Goal: Find specific page/section: Find specific page/section

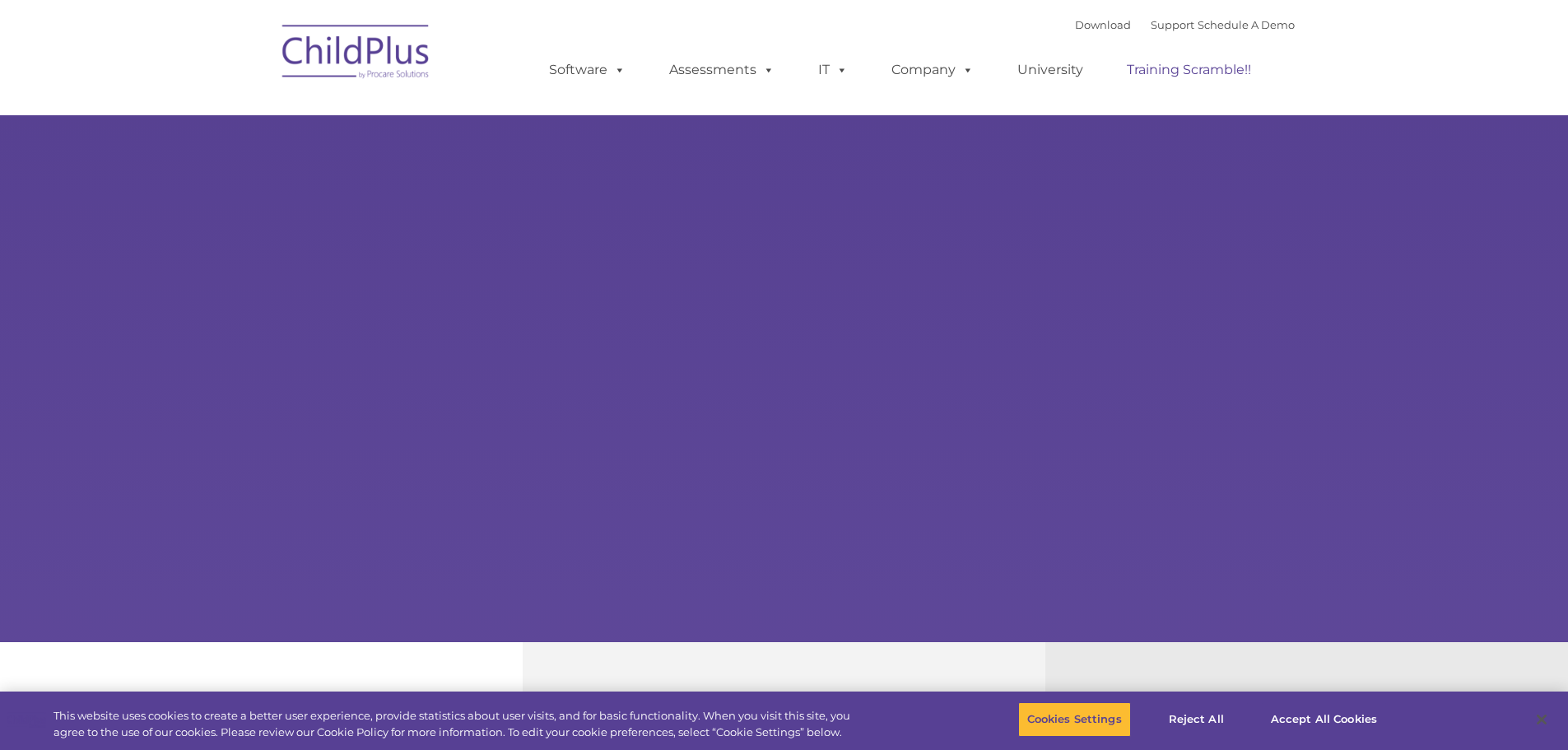
select select "MEDIUM"
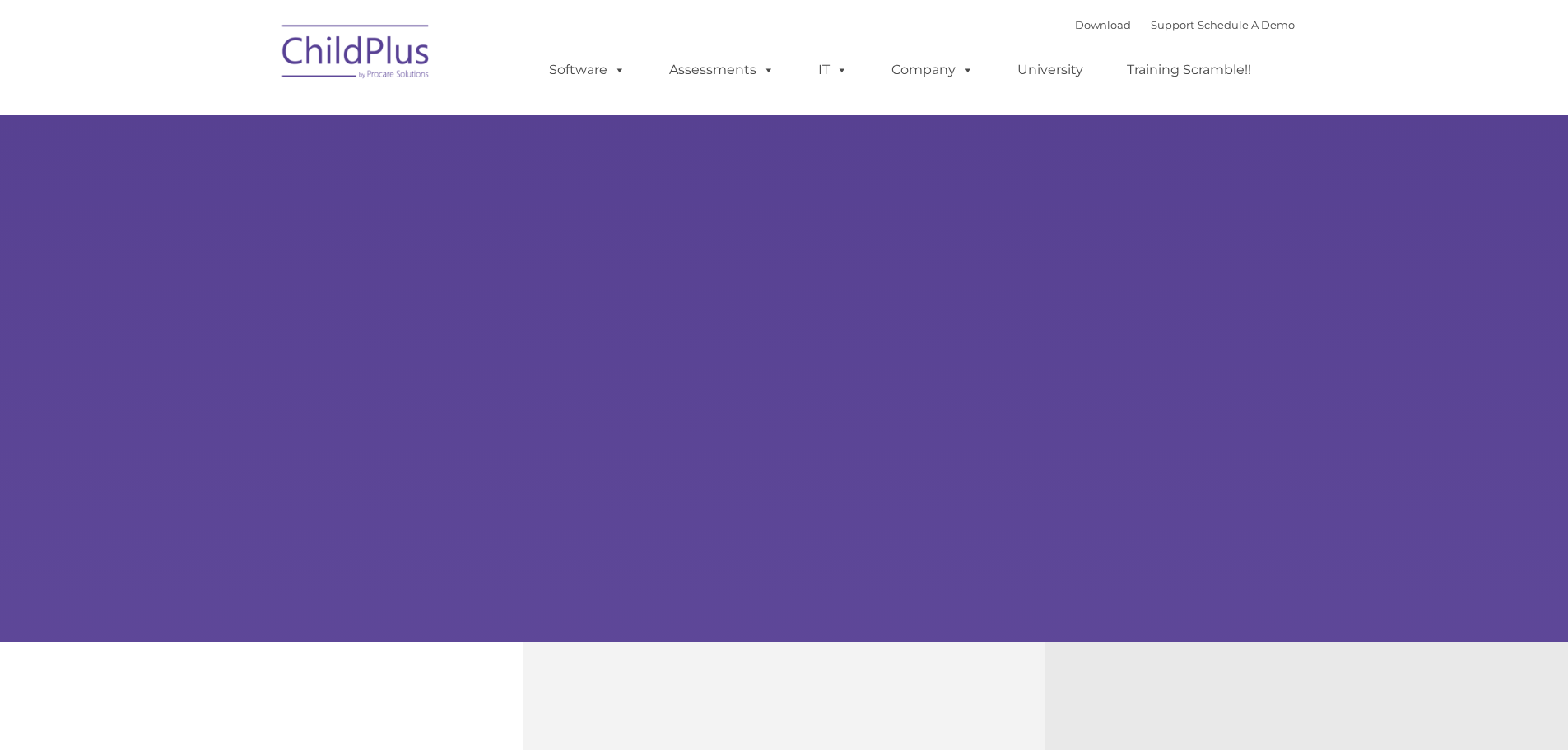
type input ""
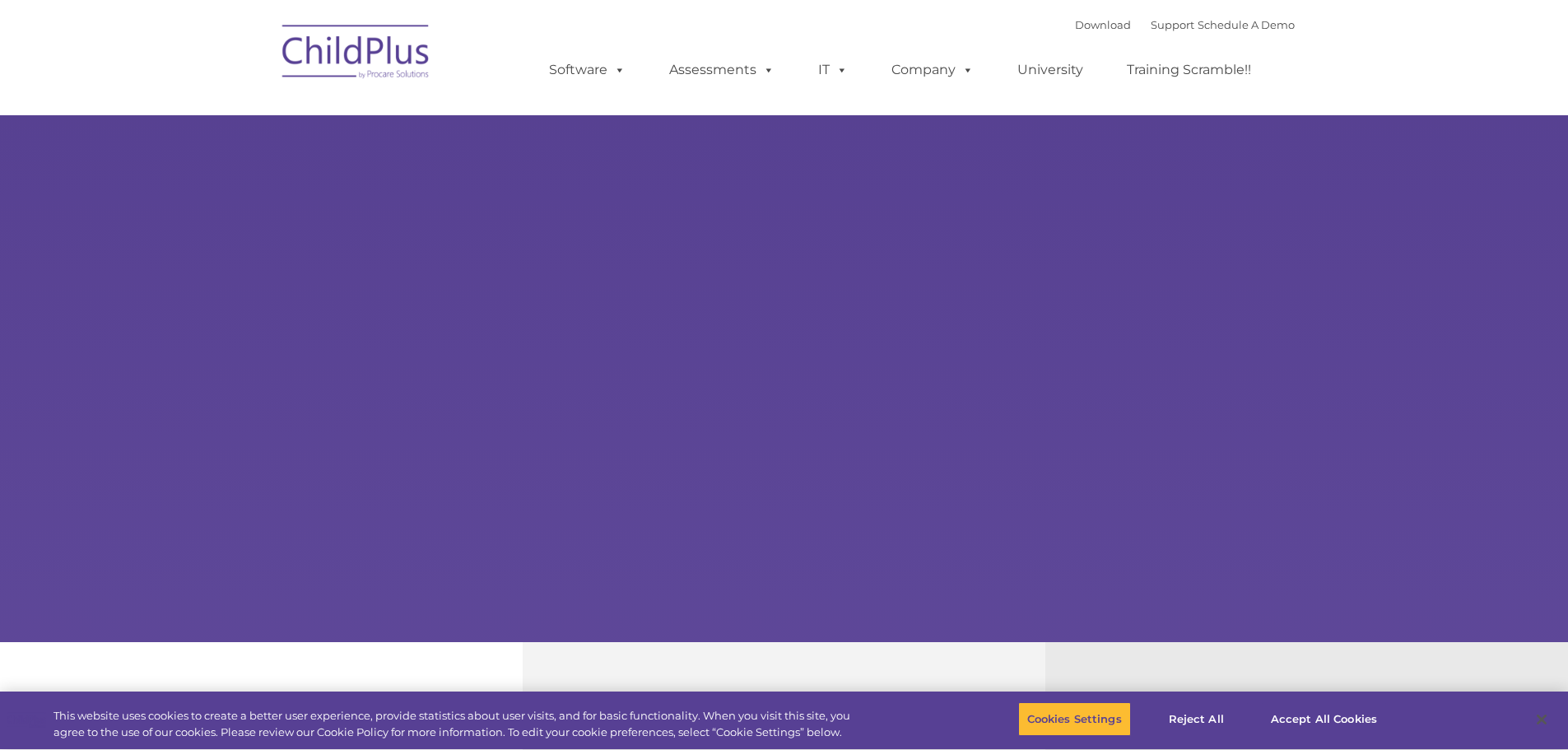
select select "MEDIUM"
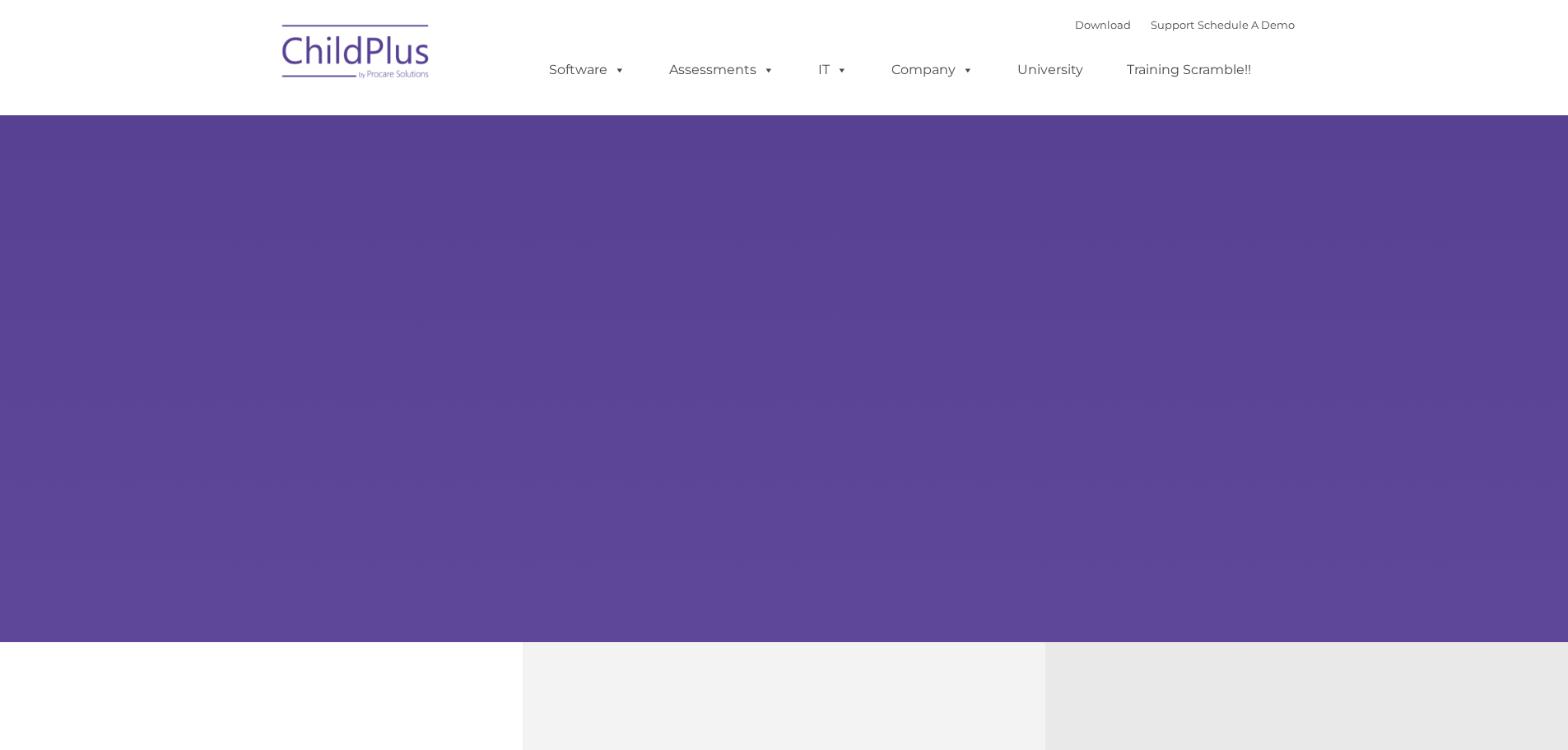
type input ""
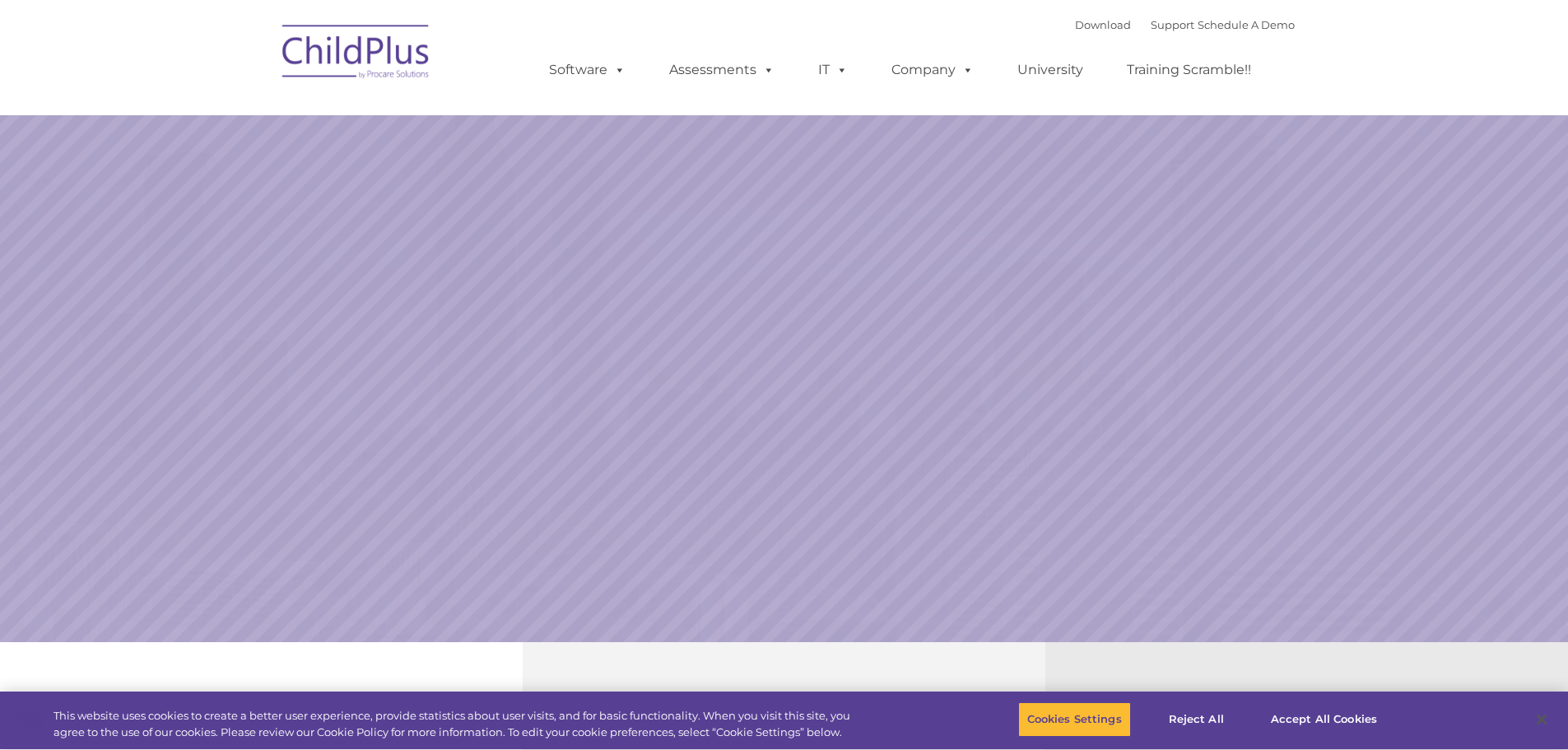
select select "MEDIUM"
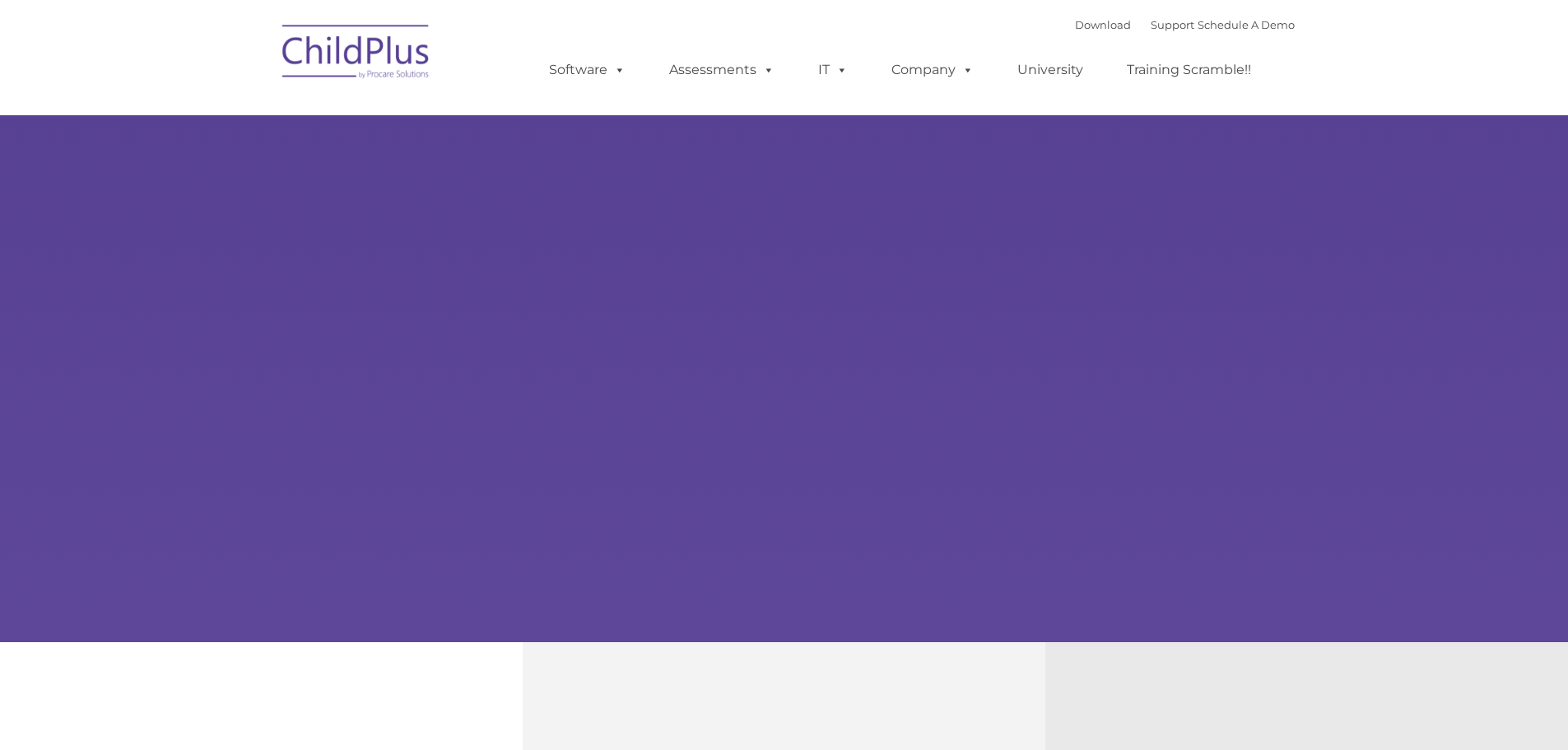
type input ""
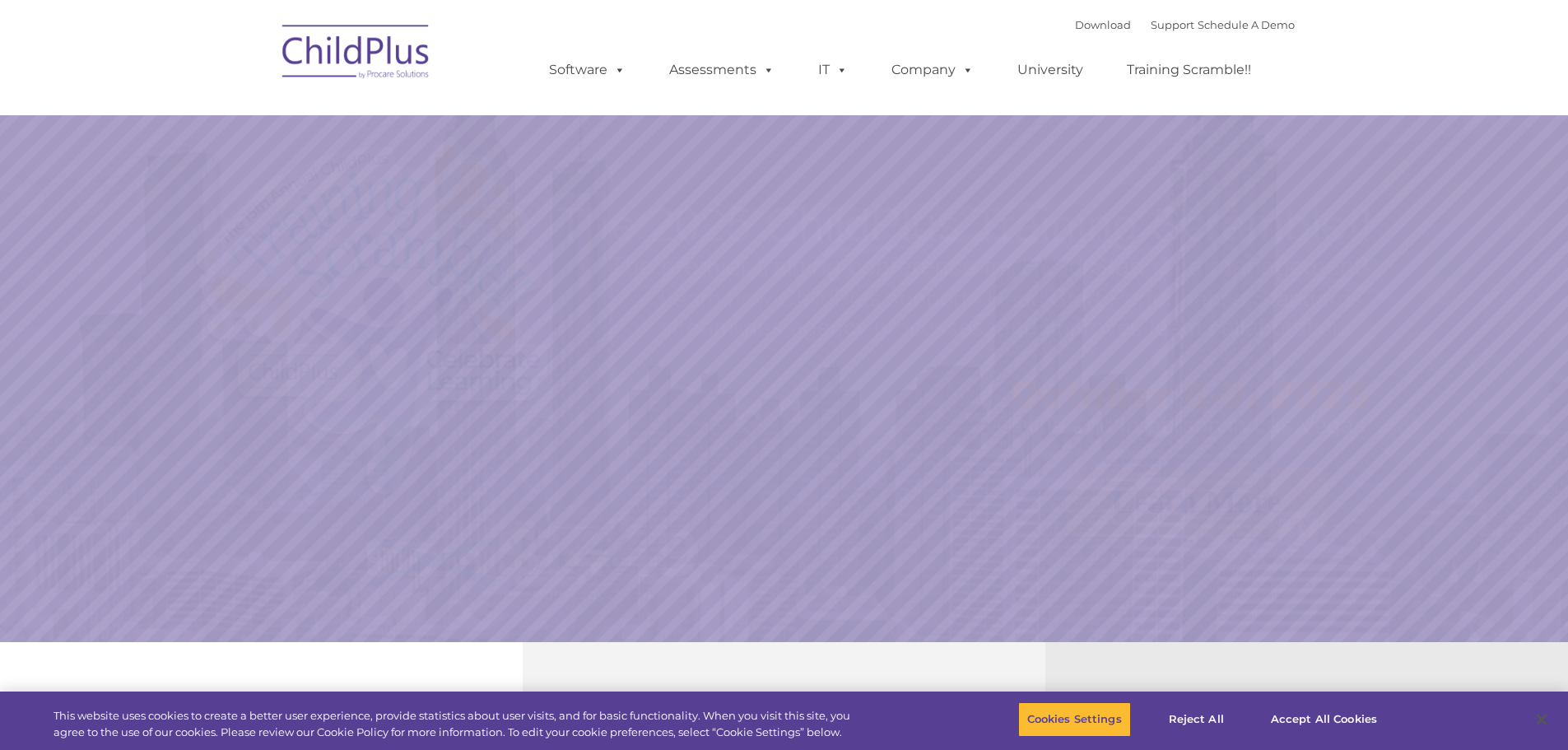
select select "MEDIUM"
